Goal: Information Seeking & Learning: Learn about a topic

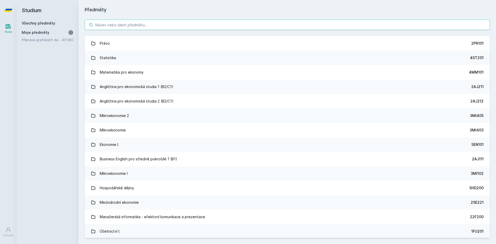
click at [201, 25] on input "search" at bounding box center [287, 25] width 405 height 10
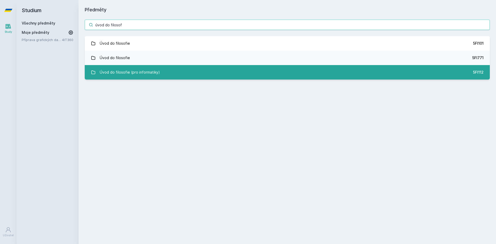
type input "úvod do filosof"
click at [179, 69] on link "Úvod do filosofie (pro informatiky) 5FI112" at bounding box center [287, 72] width 405 height 14
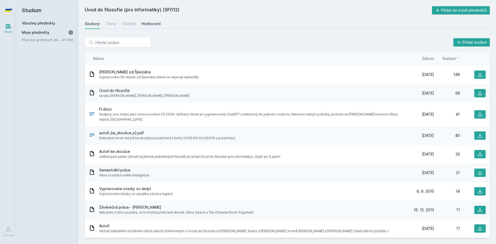
click at [148, 25] on div "Hodnocení" at bounding box center [151, 23] width 19 height 5
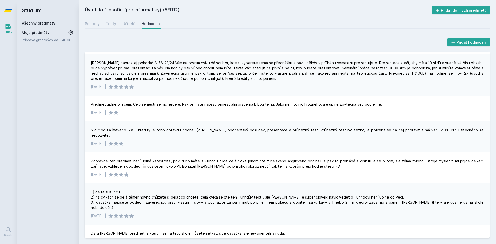
scroll to position [26, 0]
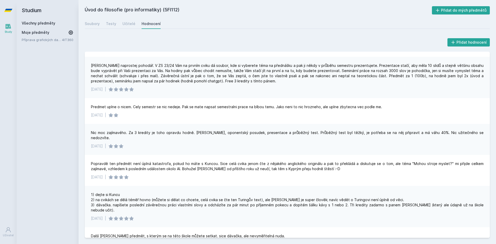
click at [48, 22] on link "Všechny předměty" at bounding box center [39, 23] width 34 height 4
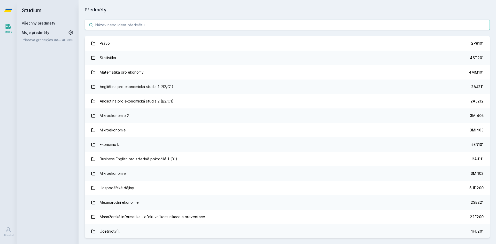
click at [165, 27] on input "search" at bounding box center [287, 25] width 405 height 10
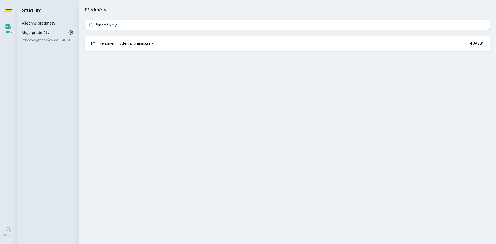
type input "fenomén my"
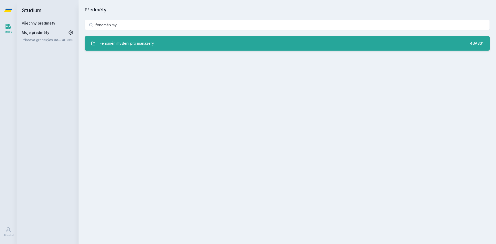
drag, startPoint x: 209, startPoint y: 53, endPoint x: 207, endPoint y: 49, distance: 4.6
click at [209, 53] on div "fenomén my Fenomén myšlení pro manažery 4SA331 Jejda, něco se pokazilo." at bounding box center [288, 34] width 418 height 43
click at [207, 49] on link "Fenomén myšlení pro manažery 4SA331" at bounding box center [287, 43] width 405 height 14
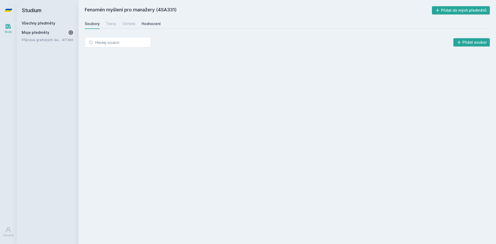
click at [154, 25] on div "Hodnocení" at bounding box center [151, 23] width 19 height 5
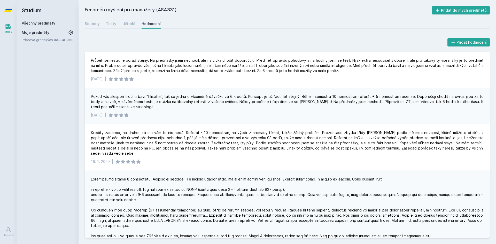
click at [34, 21] on link "Všechny předměty" at bounding box center [39, 23] width 34 height 4
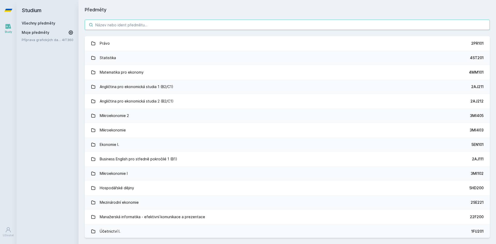
click at [140, 27] on input "search" at bounding box center [287, 25] width 405 height 10
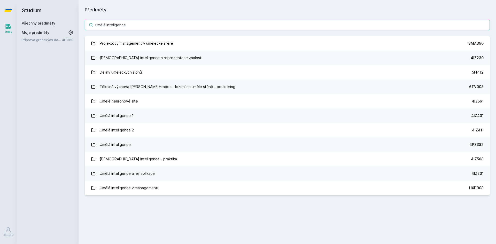
type input "umělá inteligence"
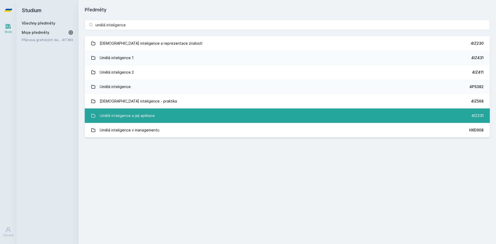
click at [152, 116] on div "Umělá inteligence a její aplikace" at bounding box center [127, 116] width 55 height 10
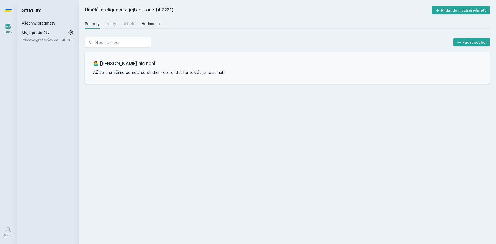
click at [154, 26] on div "Hodnocení" at bounding box center [151, 23] width 19 height 5
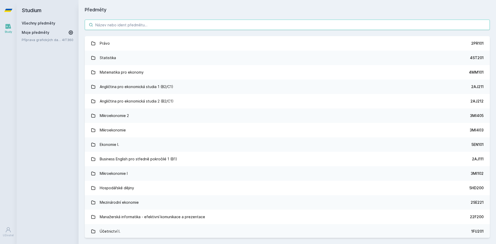
click at [150, 25] on input "search" at bounding box center [287, 25] width 405 height 10
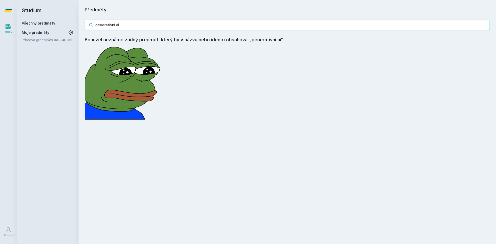
drag, startPoint x: 144, startPoint y: 29, endPoint x: 67, endPoint y: 28, distance: 77.0
click at [67, 28] on div "Studium Všechny předměty Moje předměty Příprava grafických dat pro aplikace IS …" at bounding box center [257, 122] width 480 height 244
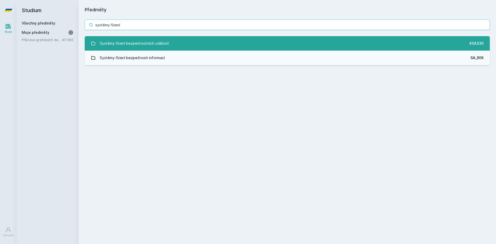
type input "systémy řízení"
click at [132, 44] on div "Systémy řízení bezpečnostních událostí" at bounding box center [134, 43] width 69 height 10
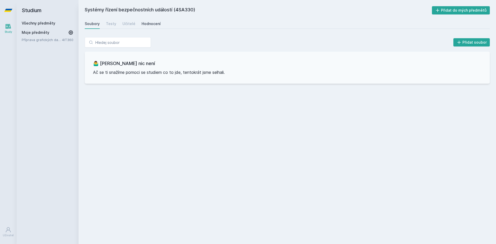
click at [150, 26] on div "Hodnocení" at bounding box center [151, 23] width 19 height 5
